Goal: Navigation & Orientation: Find specific page/section

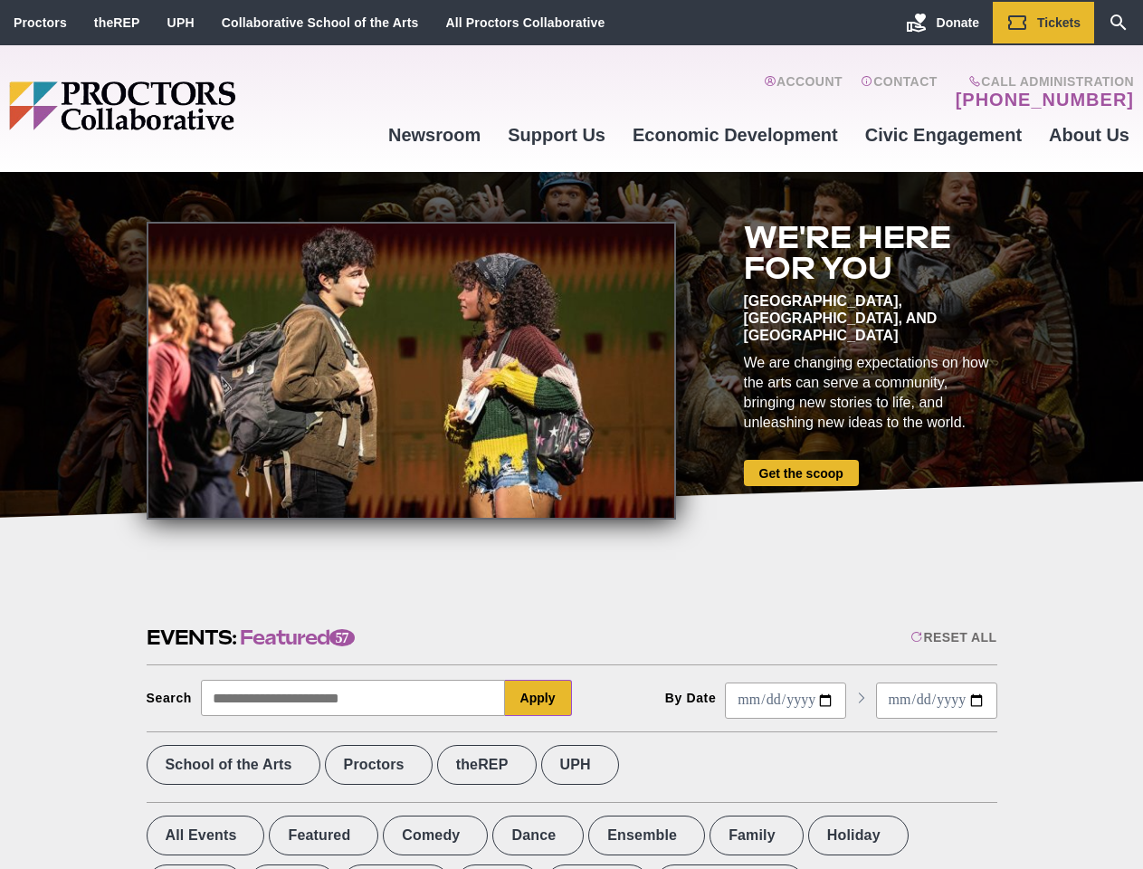
click at [571, 434] on div at bounding box center [411, 371] width 529 height 298
click at [952, 637] on div "Reset All" at bounding box center [954, 637] width 86 height 14
click at [539, 698] on button "Apply" at bounding box center [538, 698] width 67 height 36
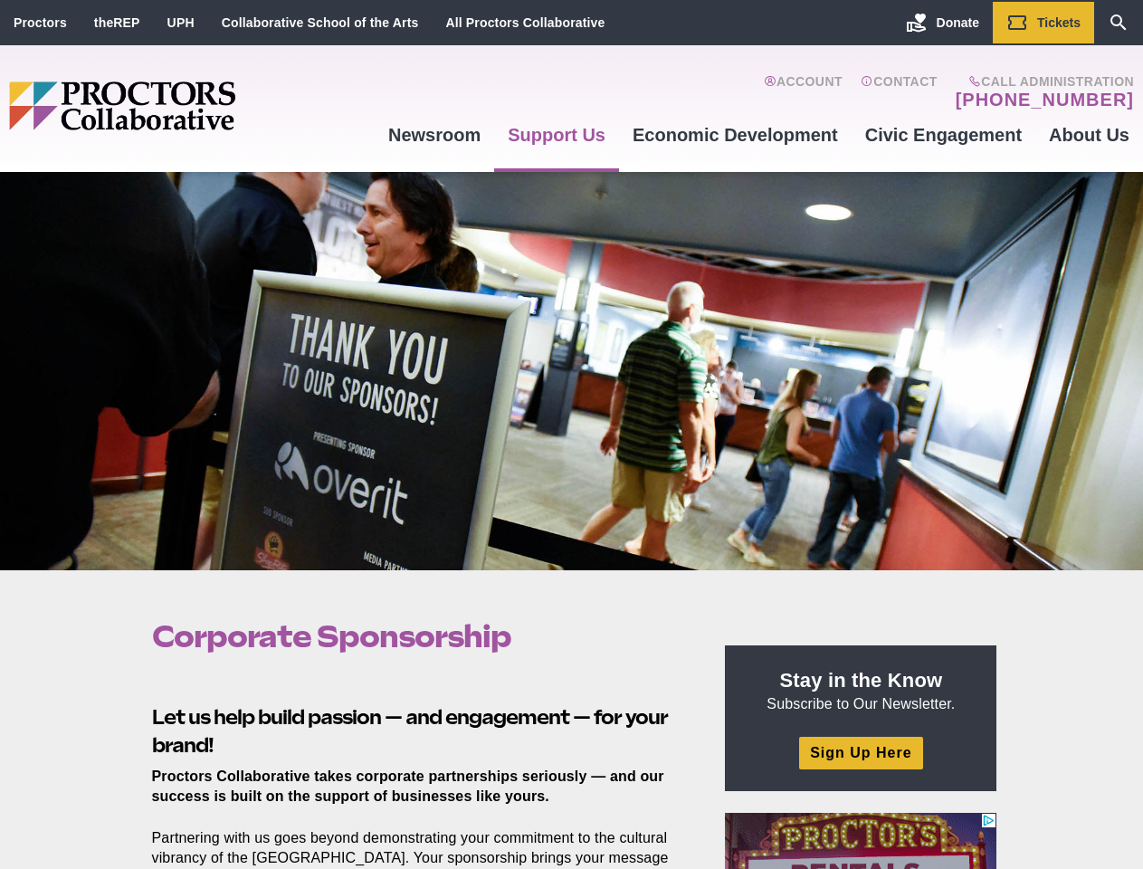
click at [571, 434] on div at bounding box center [571, 371] width 1143 height 398
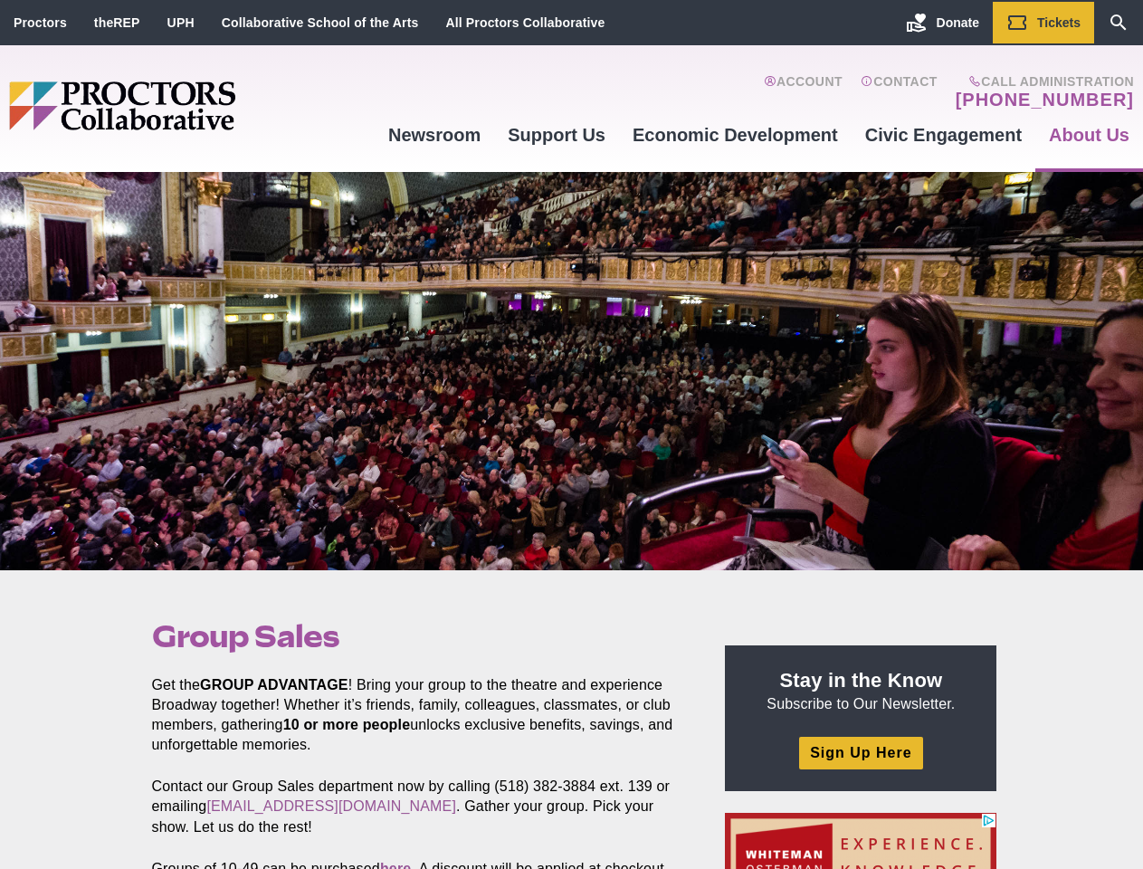
click at [571, 434] on div at bounding box center [571, 371] width 1143 height 398
